Goal: Task Accomplishment & Management: Manage account settings

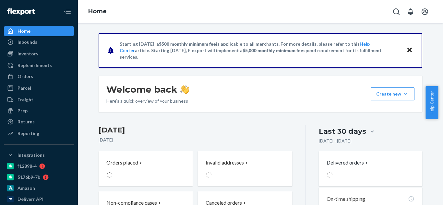
drag, startPoint x: 32, startPoint y: 79, endPoint x: 74, endPoint y: 81, distance: 42.6
click at [32, 79] on div "Orders" at bounding box center [26, 76] width 16 height 6
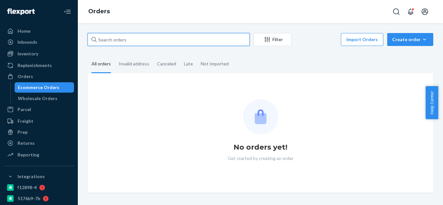
click at [159, 40] on input "text" at bounding box center [169, 39] width 162 height 13
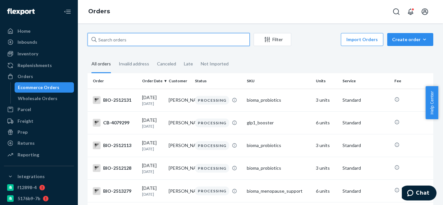
paste input "2406799"
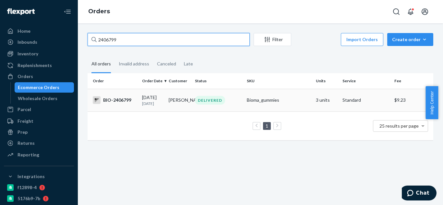
type input "2406799"
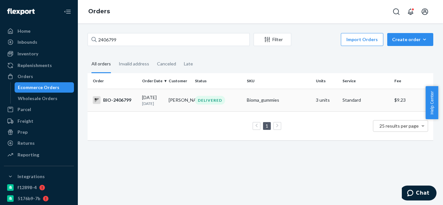
click at [109, 105] on td "BIO-2406799" at bounding box center [114, 100] width 52 height 23
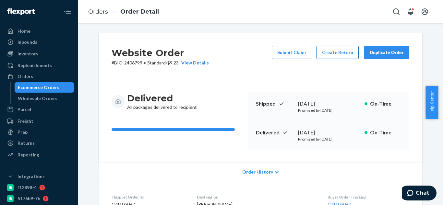
click at [336, 47] on button "Create Return" at bounding box center [338, 52] width 42 height 13
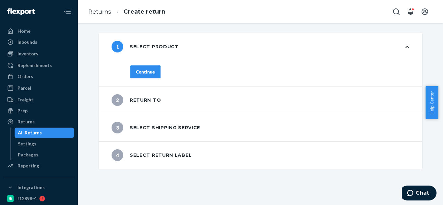
click at [149, 69] on div "Continue" at bounding box center [145, 72] width 19 height 6
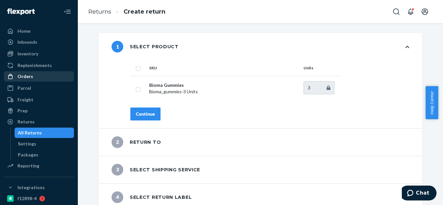
click at [43, 80] on div "Orders" at bounding box center [39, 76] width 69 height 9
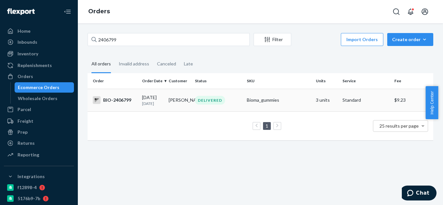
click at [171, 101] on td "Kim Hammer" at bounding box center [179, 100] width 27 height 23
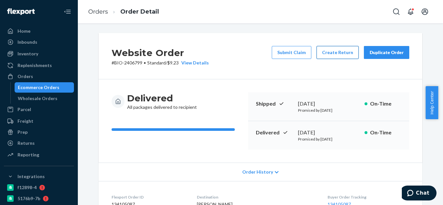
click at [335, 55] on button "Create Return" at bounding box center [338, 52] width 42 height 13
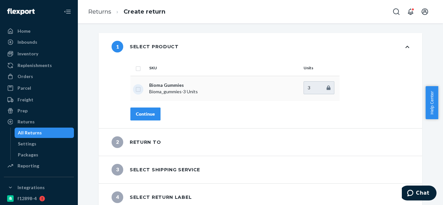
click at [136, 91] on input "checkbox" at bounding box center [138, 88] width 5 height 7
checkbox input "true"
click at [142, 113] on div "Continue" at bounding box center [145, 114] width 19 height 6
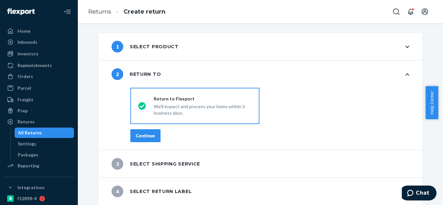
click at [147, 135] on div "Continue" at bounding box center [145, 136] width 19 height 6
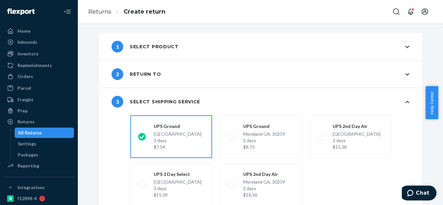
drag, startPoint x: 441, startPoint y: 89, endPoint x: 443, endPoint y: 160, distance: 71.7
click at [438, 160] on body "Home Inbounds Shipping Plans Problems Inventory Products Branded Packaging Repl…" at bounding box center [221, 102] width 443 height 205
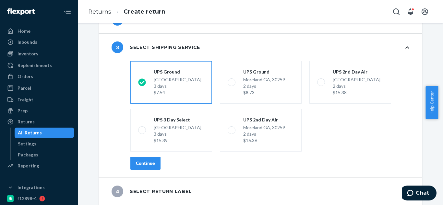
click at [288, 170] on div "shippingRatesRadioGroup UPS Ground Highland CA, 92346 3 days $7.54 UPS Ground M…" at bounding box center [269, 117] width 305 height 119
click at [152, 163] on div "Continue" at bounding box center [145, 163] width 19 height 6
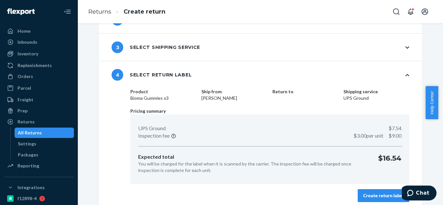
scroll to position [59, 0]
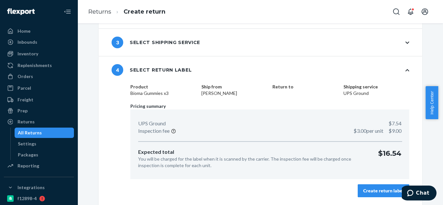
click at [386, 192] on div "Create return label" at bounding box center [383, 191] width 41 height 6
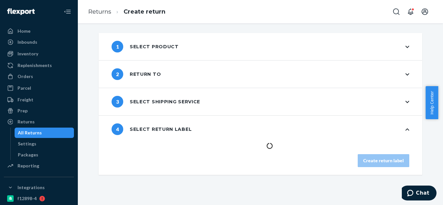
scroll to position [0, 0]
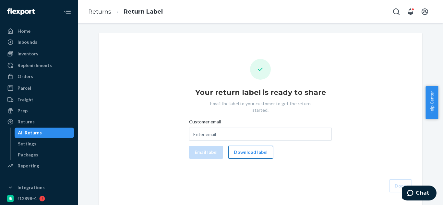
click at [249, 146] on button "Download label" at bounding box center [250, 152] width 45 height 13
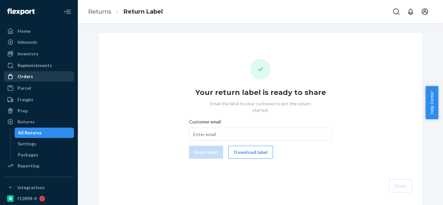
click at [36, 75] on div "Orders" at bounding box center [39, 76] width 69 height 9
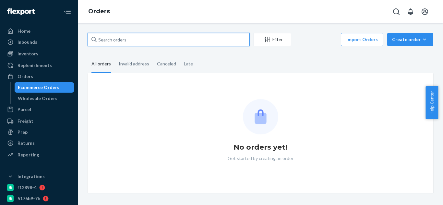
click at [142, 40] on input "text" at bounding box center [169, 39] width 162 height 13
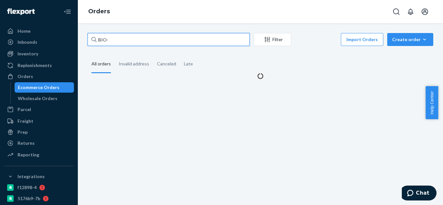
paste input "2498997"
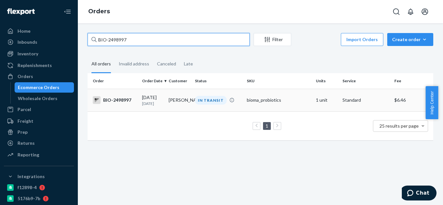
type input "BIO-2498997"
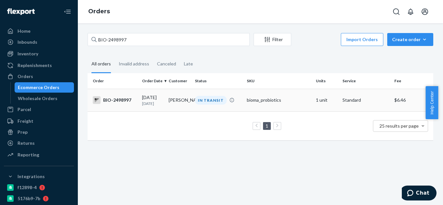
click at [187, 107] on td "[PERSON_NAME]" at bounding box center [179, 100] width 27 height 23
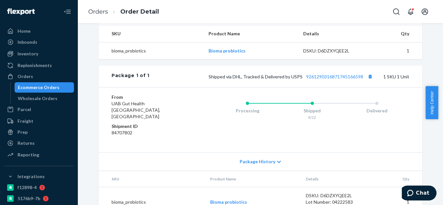
scroll to position [238, 0]
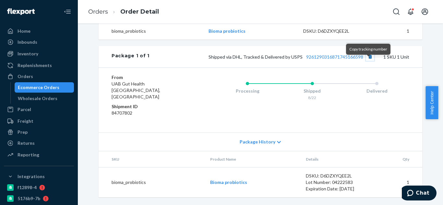
click at [369, 61] on button "Copy tracking number" at bounding box center [370, 57] width 8 height 8
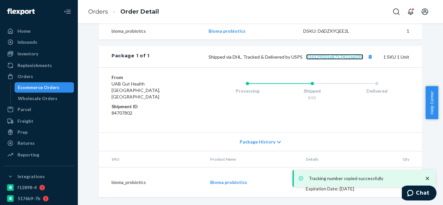
click at [327, 60] on link "9261290316871745166598" at bounding box center [334, 57] width 57 height 6
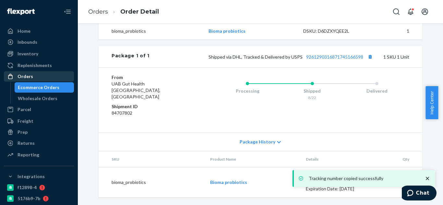
click at [35, 78] on div "Orders" at bounding box center [39, 76] width 69 height 9
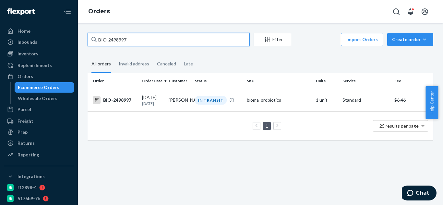
click at [137, 37] on input "BIO-2498997" at bounding box center [169, 39] width 162 height 13
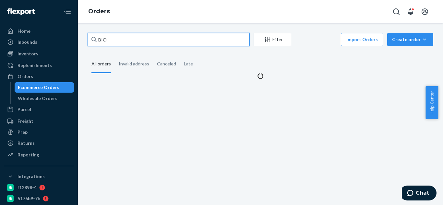
paste input "2421060"
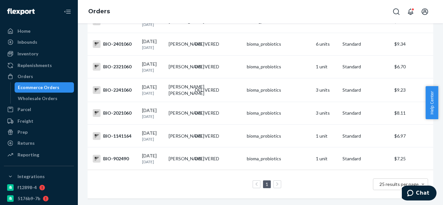
scroll to position [103, 0]
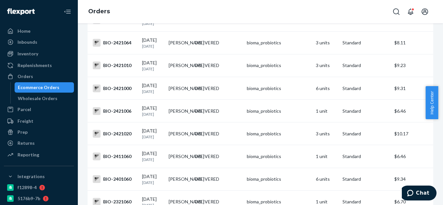
type input "BIO-2421060"
